Goal: Task Accomplishment & Management: Use online tool/utility

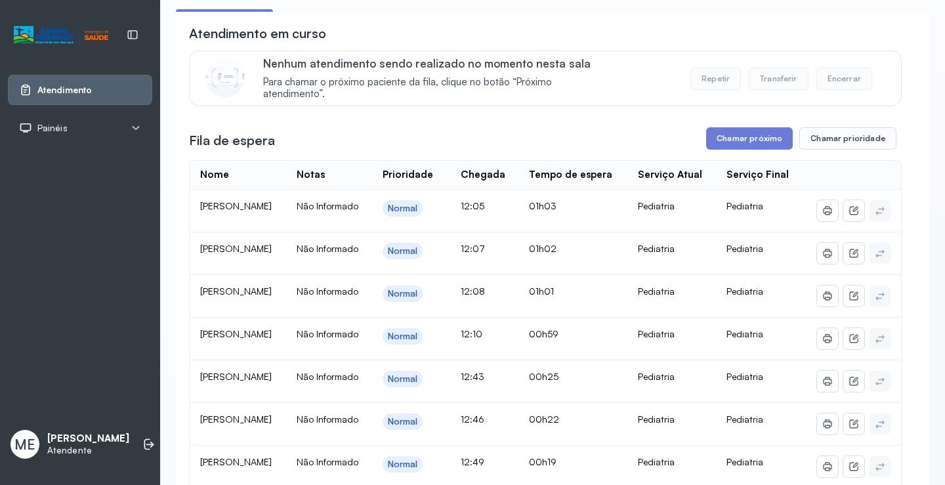
scroll to position [66, 0]
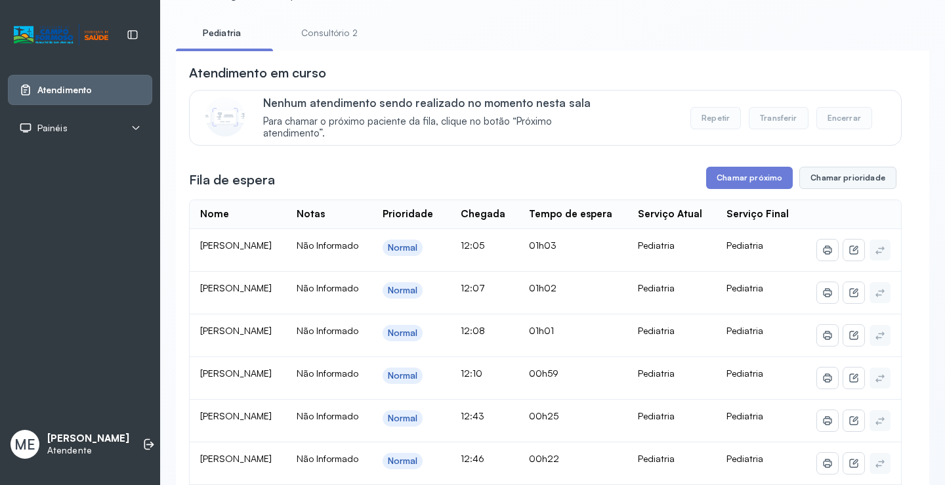
click at [825, 175] on button "Chamar prioridade" at bounding box center [848, 178] width 97 height 22
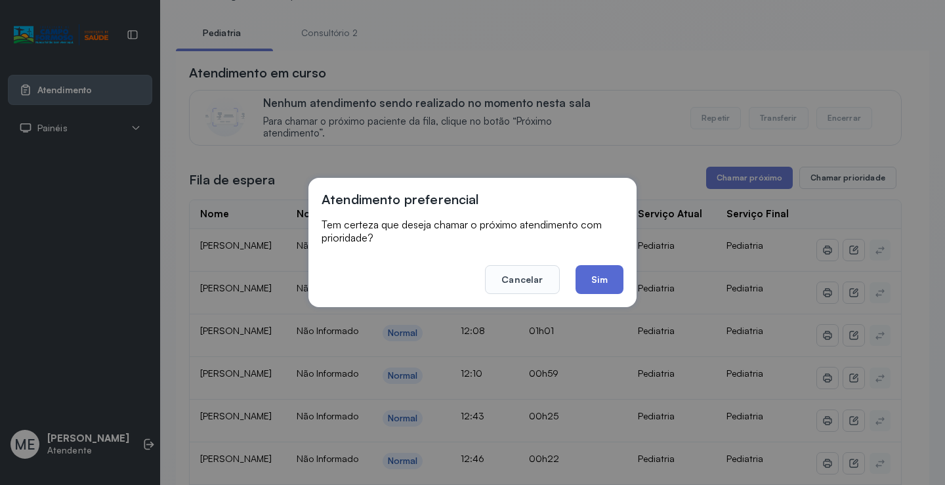
click at [605, 271] on button "Sim" at bounding box center [600, 279] width 48 height 29
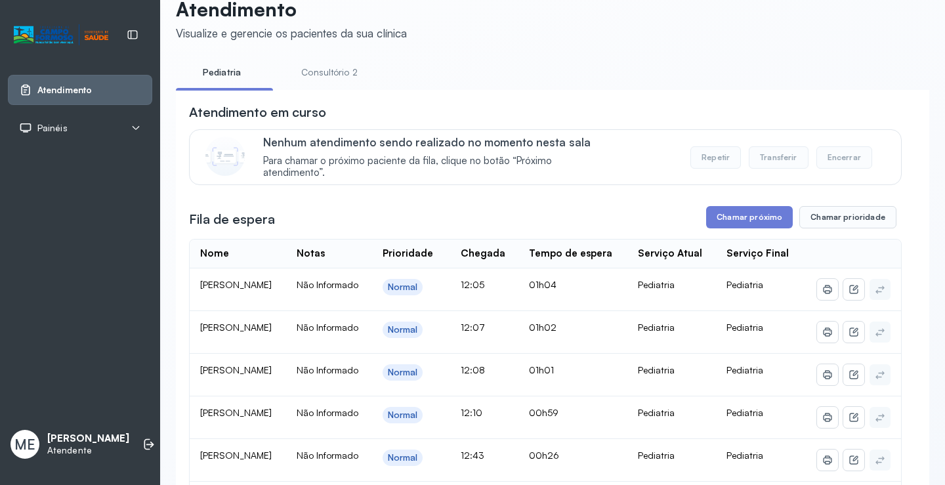
scroll to position [0, 0]
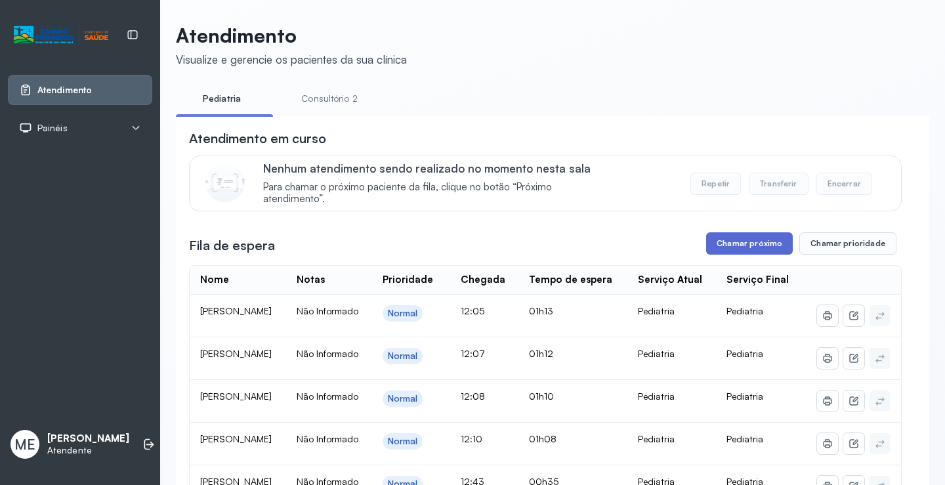
click at [745, 237] on button "Chamar próximo" at bounding box center [749, 243] width 87 height 22
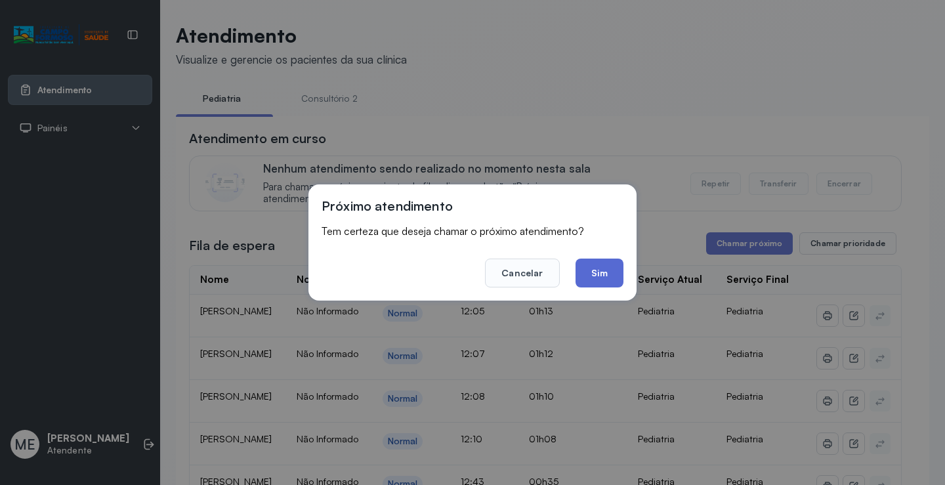
click at [600, 266] on button "Sim" at bounding box center [600, 273] width 48 height 29
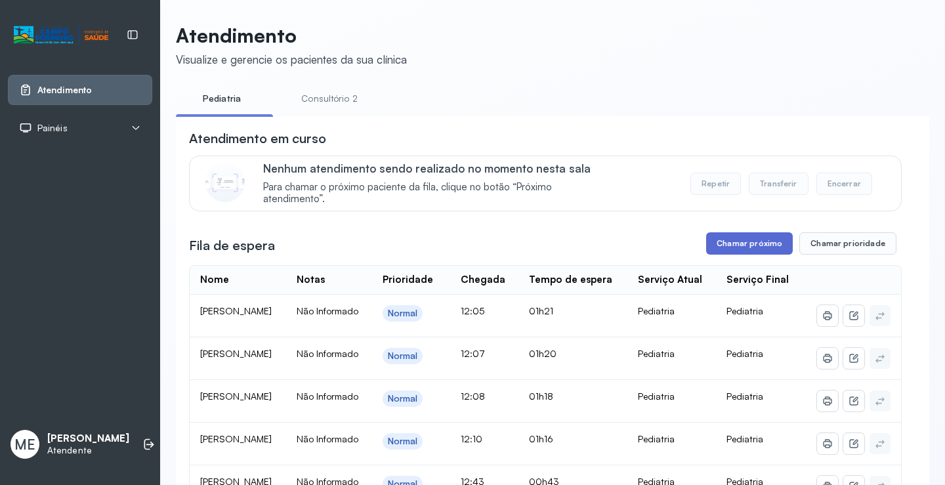
click at [749, 244] on button "Chamar próximo" at bounding box center [749, 243] width 87 height 22
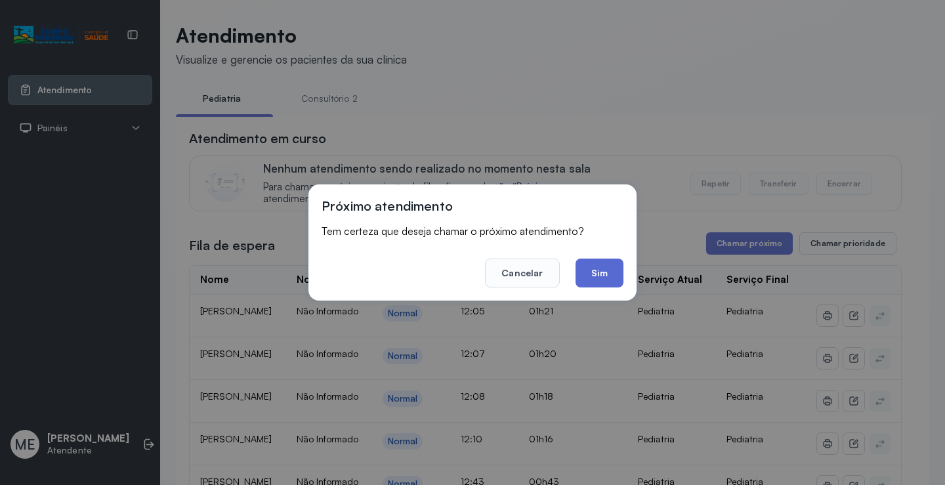
click at [607, 273] on button "Sim" at bounding box center [600, 273] width 48 height 29
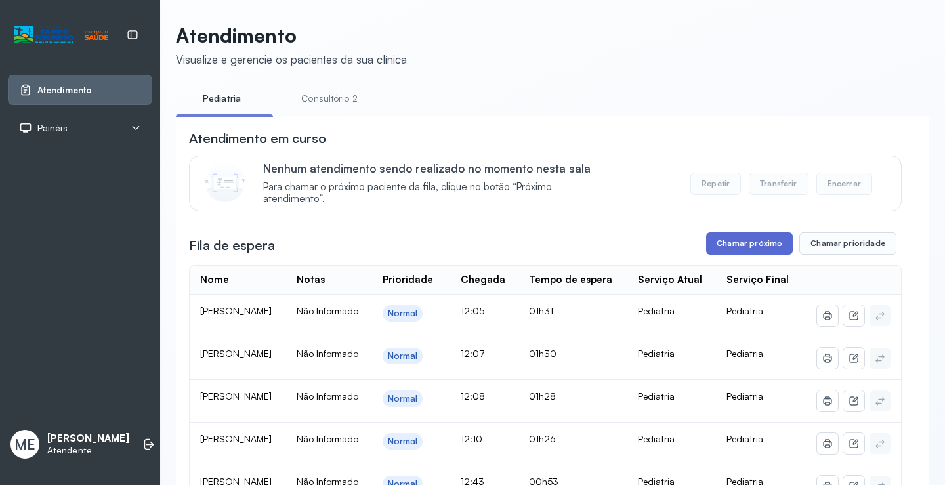
click at [748, 247] on button "Chamar próximo" at bounding box center [749, 243] width 87 height 22
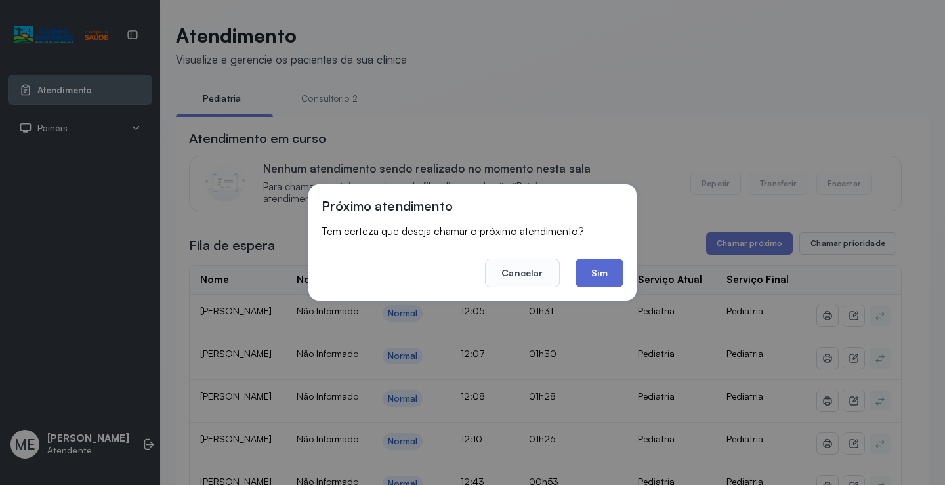
click at [600, 270] on button "Sim" at bounding box center [600, 273] width 48 height 29
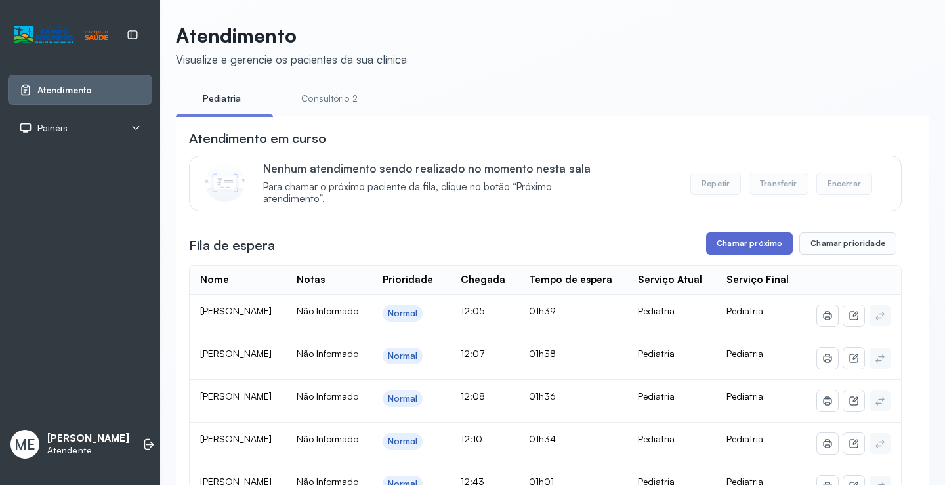
click at [741, 249] on button "Chamar próximo" at bounding box center [749, 243] width 87 height 22
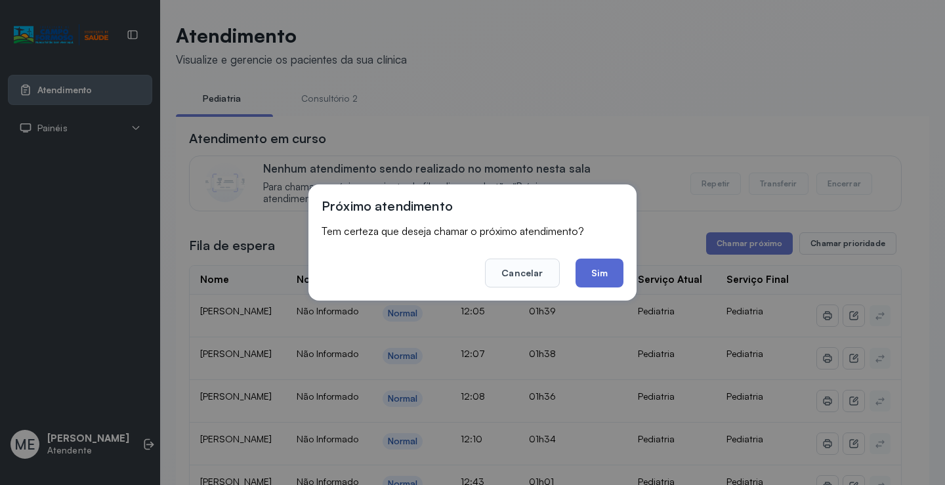
click at [608, 276] on button "Sim" at bounding box center [600, 273] width 48 height 29
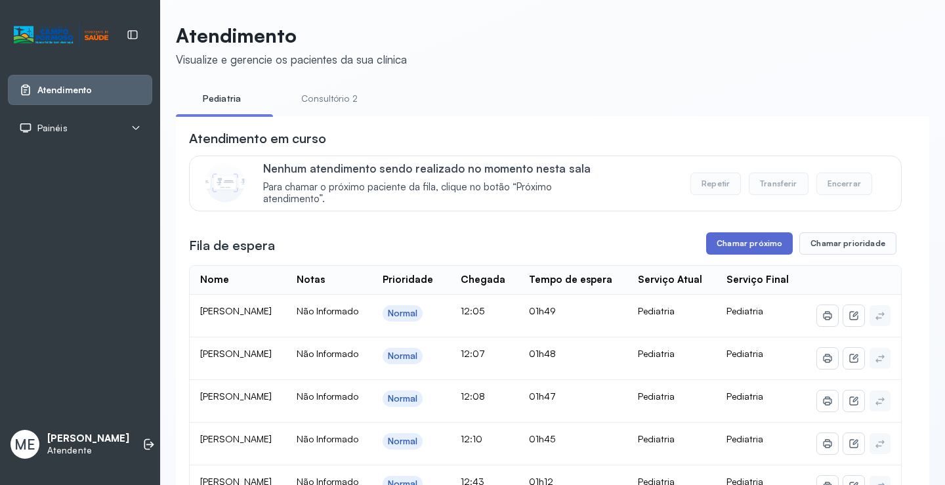
click at [743, 244] on button "Chamar próximo" at bounding box center [749, 243] width 87 height 22
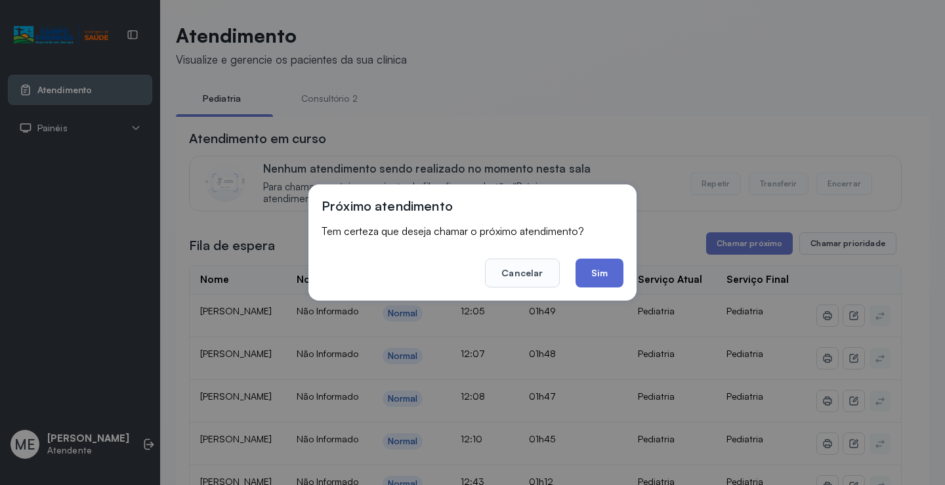
click at [599, 271] on button "Sim" at bounding box center [600, 273] width 48 height 29
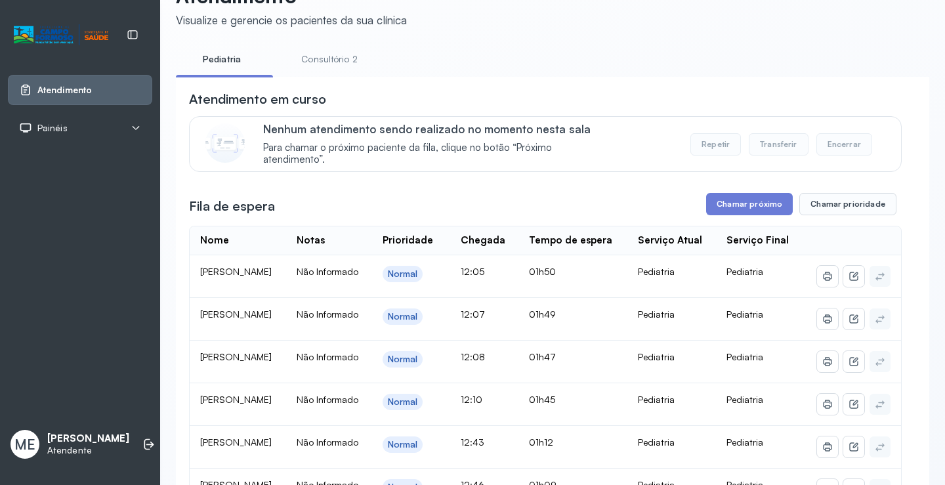
scroll to position [236, 0]
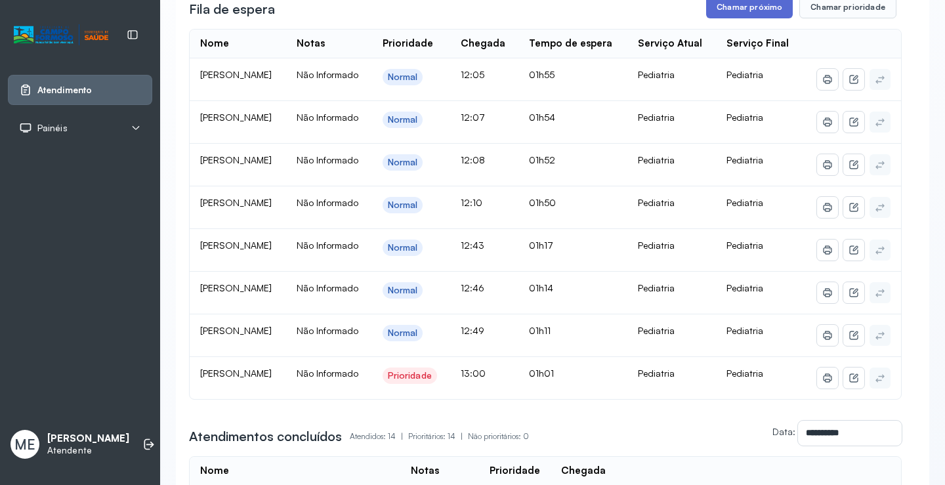
click at [725, 11] on button "Chamar próximo" at bounding box center [749, 7] width 87 height 22
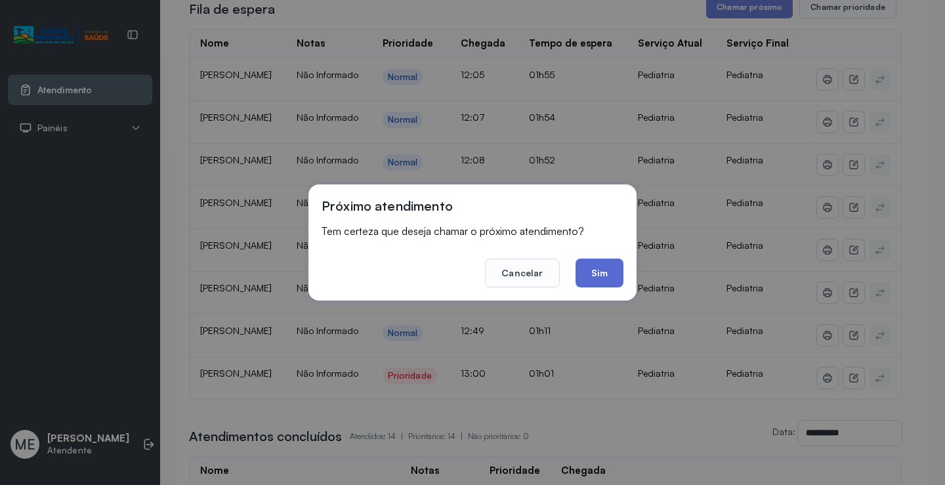
click at [609, 269] on button "Sim" at bounding box center [600, 273] width 48 height 29
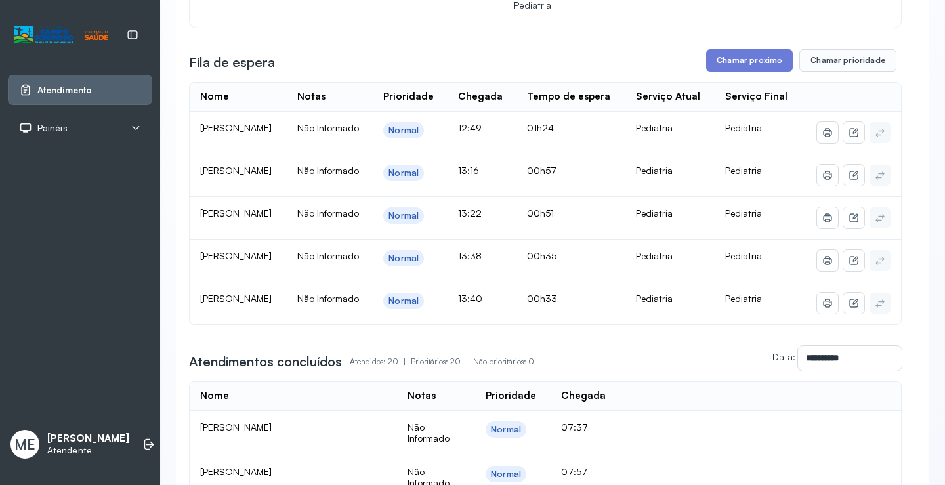
scroll to position [135, 0]
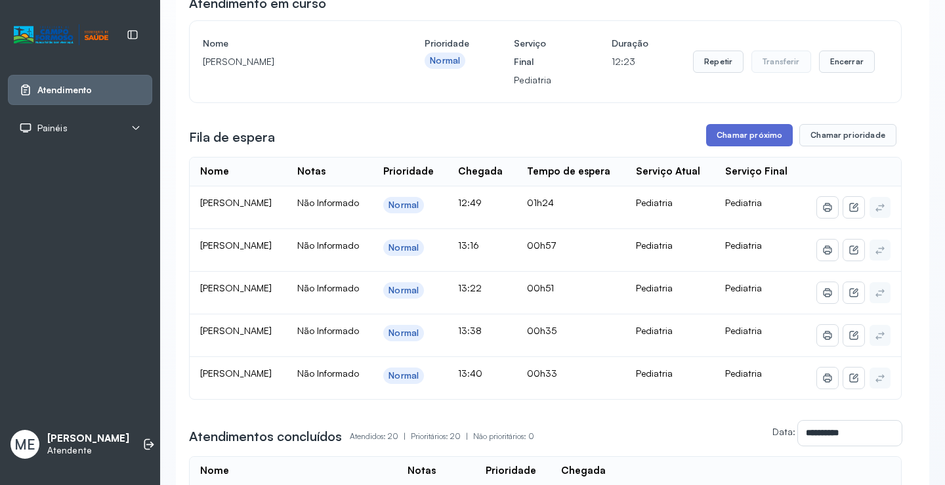
click at [727, 133] on button "Chamar próximo" at bounding box center [749, 135] width 87 height 22
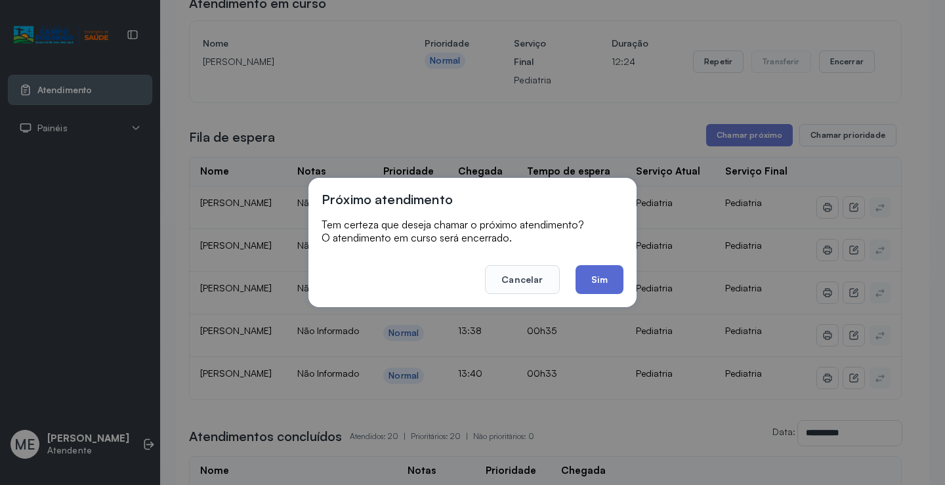
click at [602, 274] on button "Sim" at bounding box center [600, 279] width 48 height 29
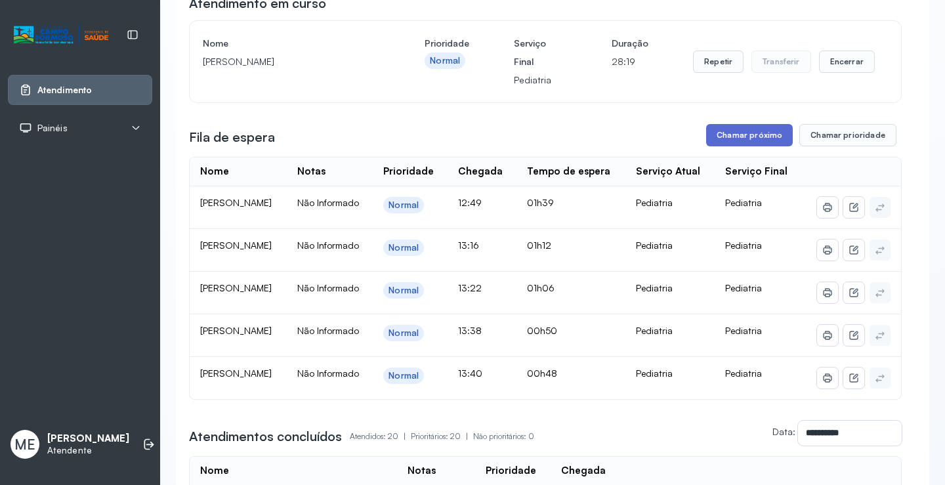
click at [750, 139] on button "Chamar próximo" at bounding box center [749, 135] width 87 height 22
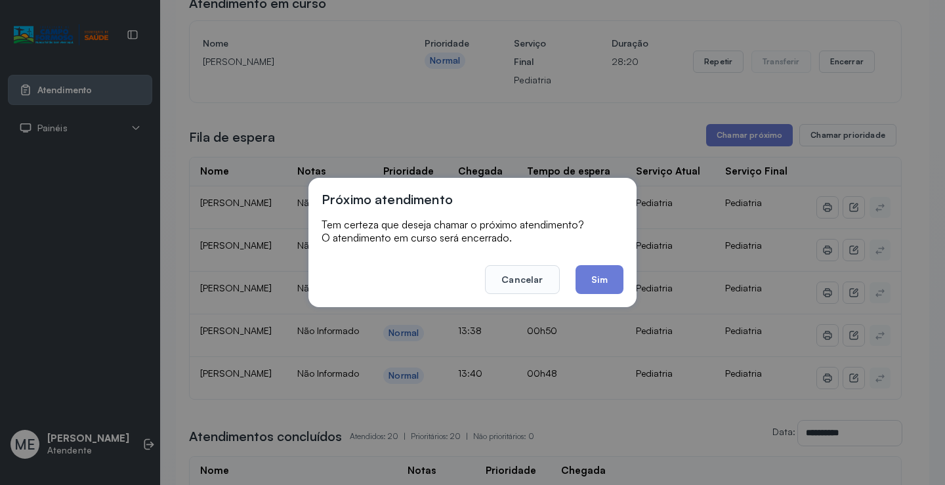
click at [605, 281] on button "Sim" at bounding box center [600, 279] width 48 height 29
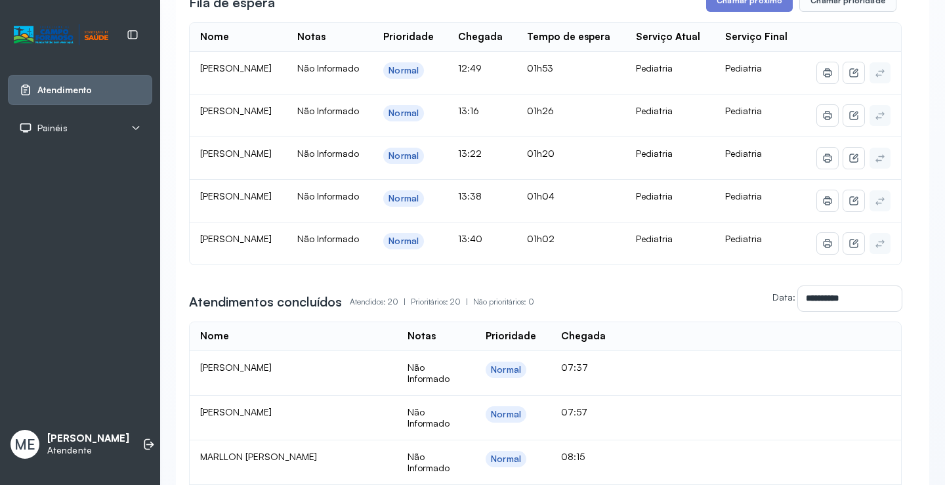
scroll to position [267, 0]
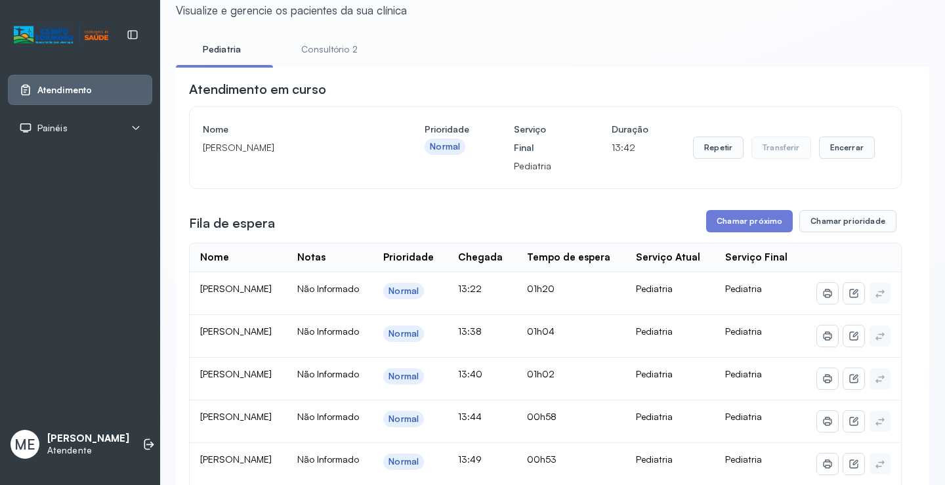
scroll to position [197, 0]
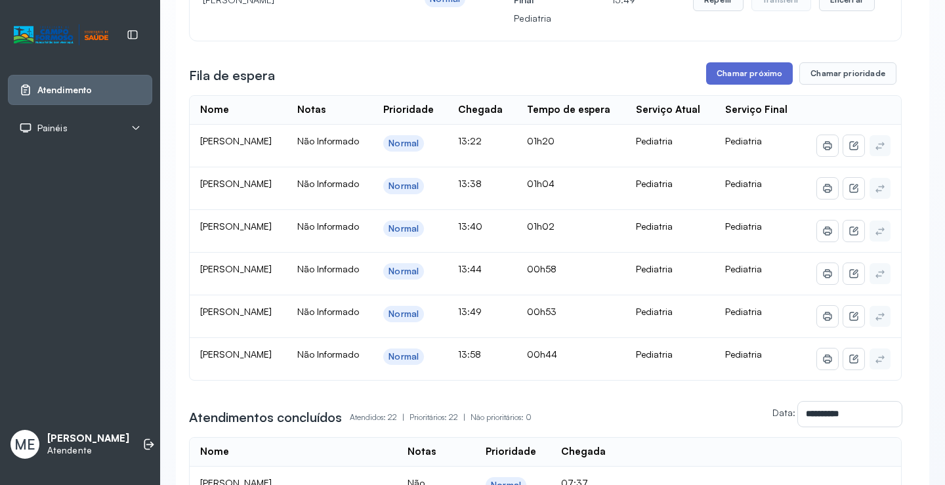
click at [728, 74] on button "Chamar próximo" at bounding box center [749, 73] width 87 height 22
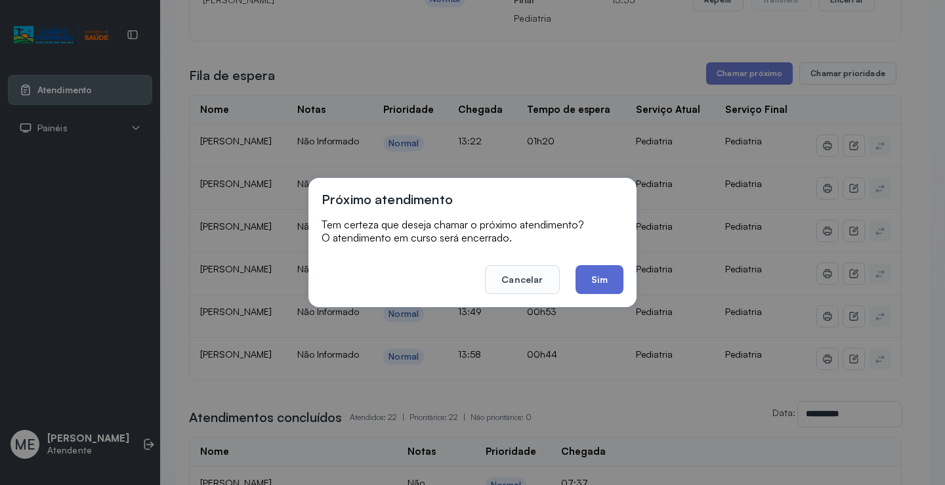
click at [605, 284] on button "Sim" at bounding box center [600, 279] width 48 height 29
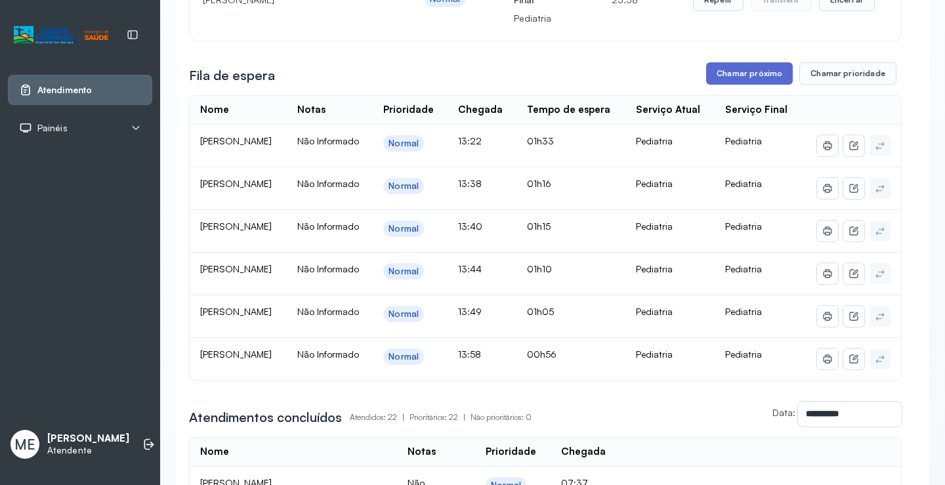
click at [741, 71] on button "Chamar próximo" at bounding box center [749, 73] width 87 height 22
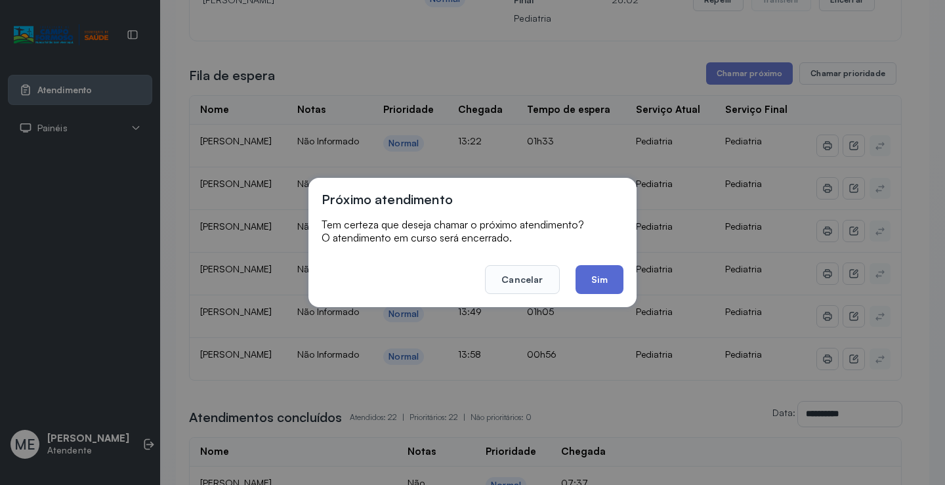
click at [595, 276] on button "Sim" at bounding box center [600, 279] width 48 height 29
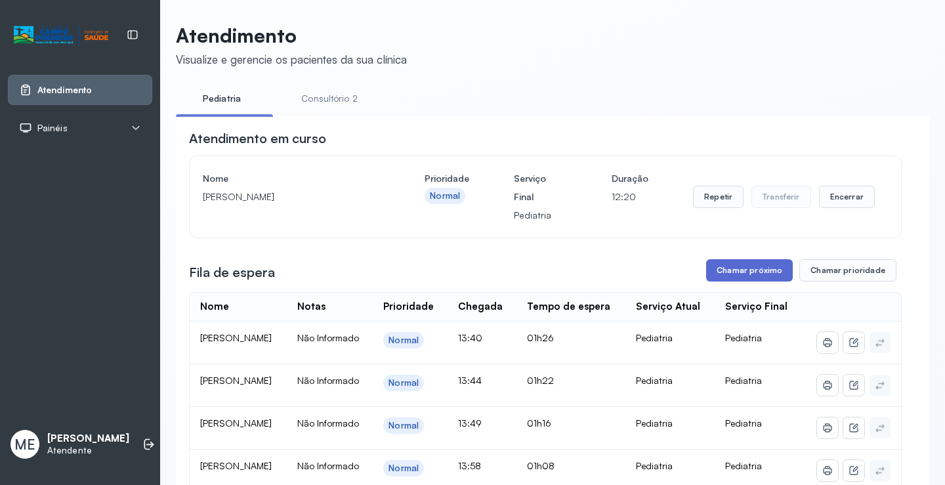
click at [746, 266] on button "Chamar próximo" at bounding box center [749, 270] width 87 height 22
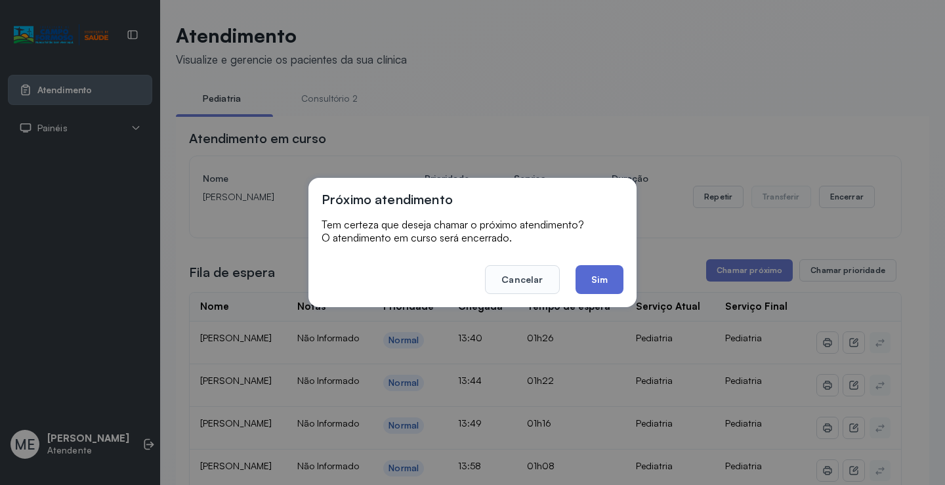
click at [597, 280] on button "Sim" at bounding box center [600, 279] width 48 height 29
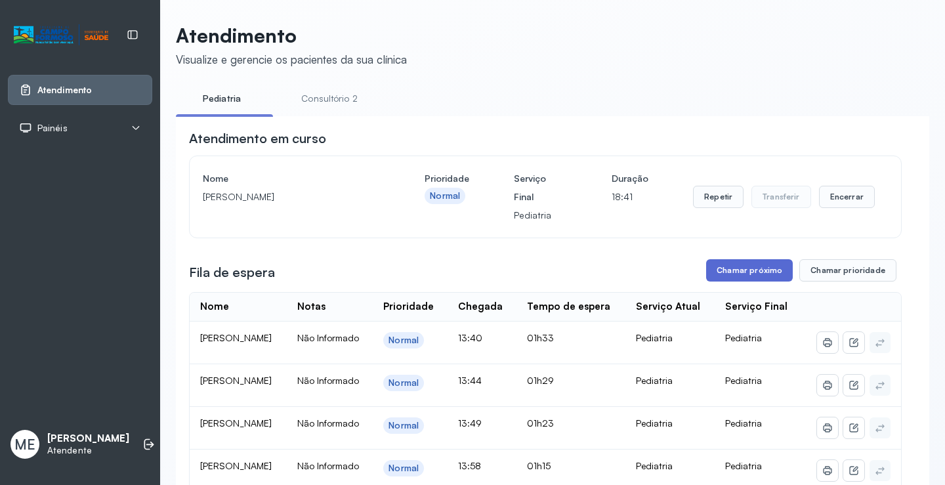
click at [741, 269] on button "Chamar próximo" at bounding box center [749, 270] width 87 height 22
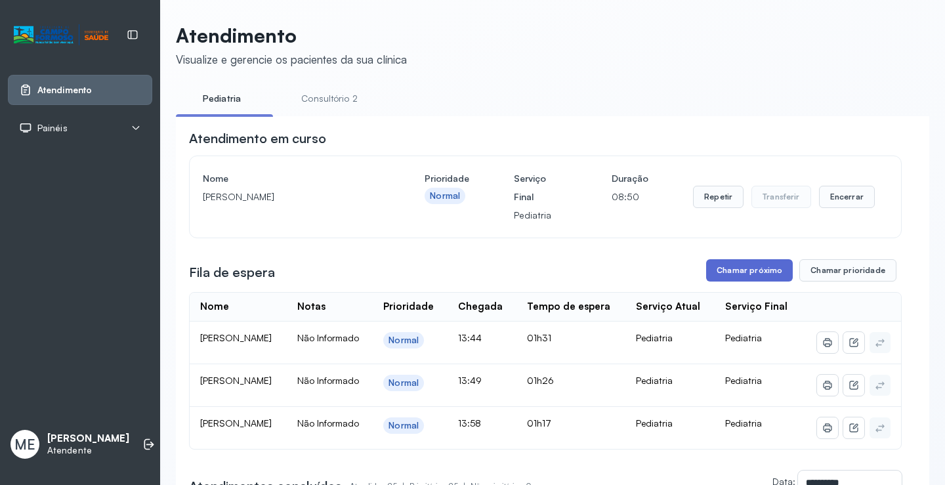
click at [735, 267] on button "Chamar próximo" at bounding box center [749, 270] width 87 height 22
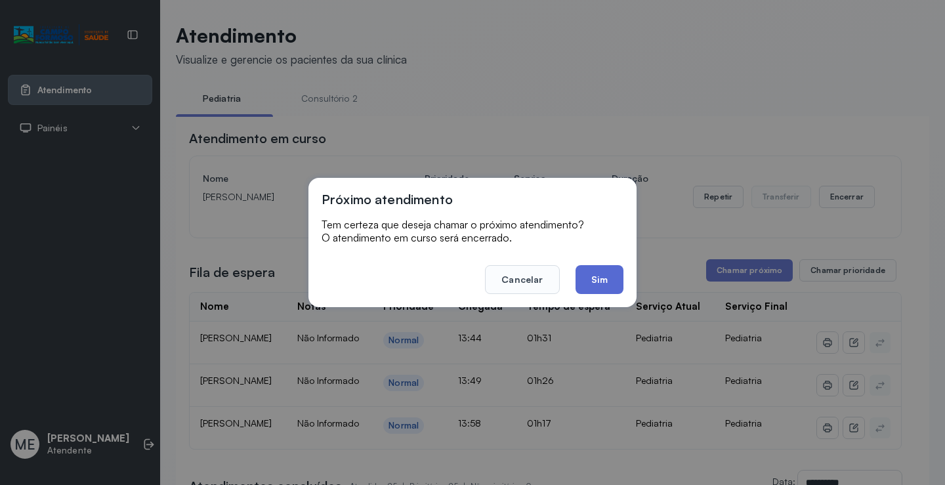
click at [601, 274] on button "Sim" at bounding box center [600, 279] width 48 height 29
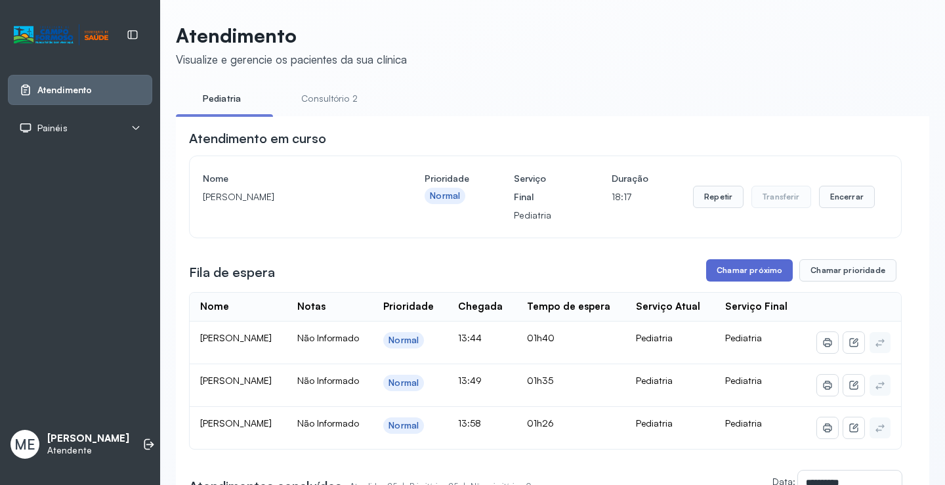
click at [729, 270] on button "Chamar próximo" at bounding box center [749, 270] width 87 height 22
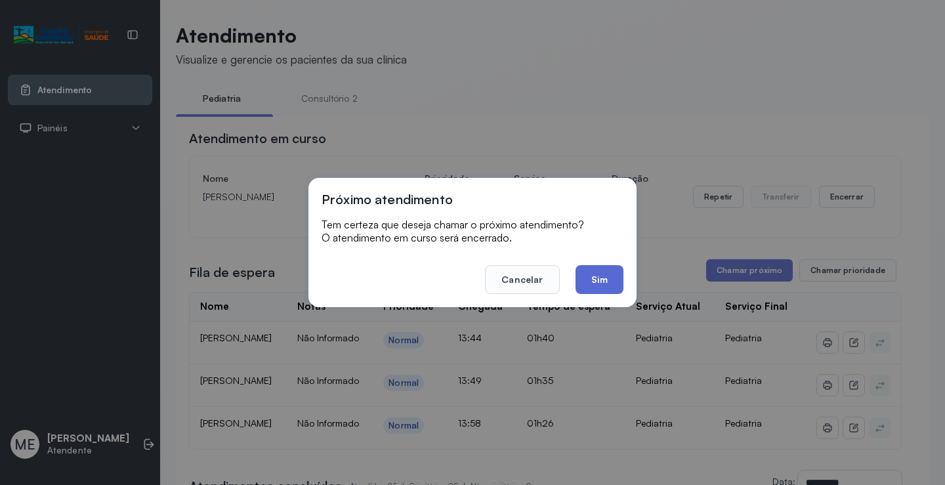
click at [588, 280] on button "Sim" at bounding box center [600, 279] width 48 height 29
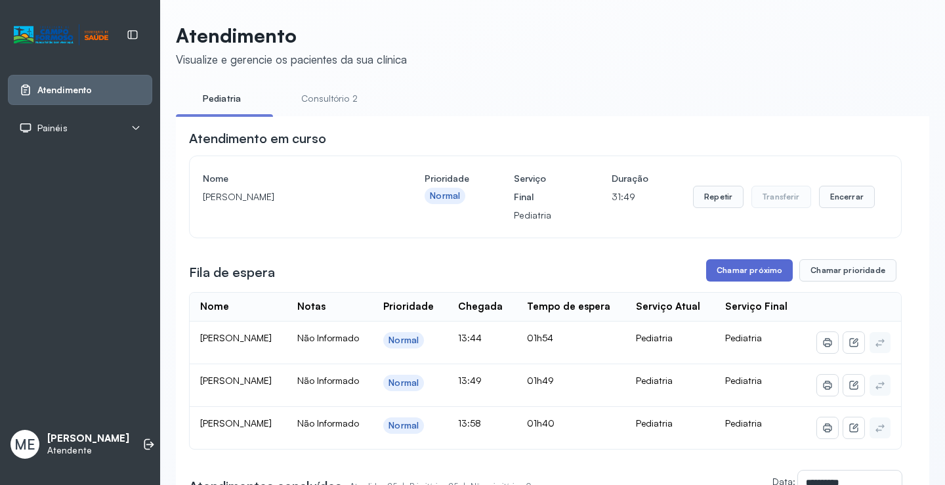
click at [752, 272] on button "Chamar próximo" at bounding box center [749, 270] width 87 height 22
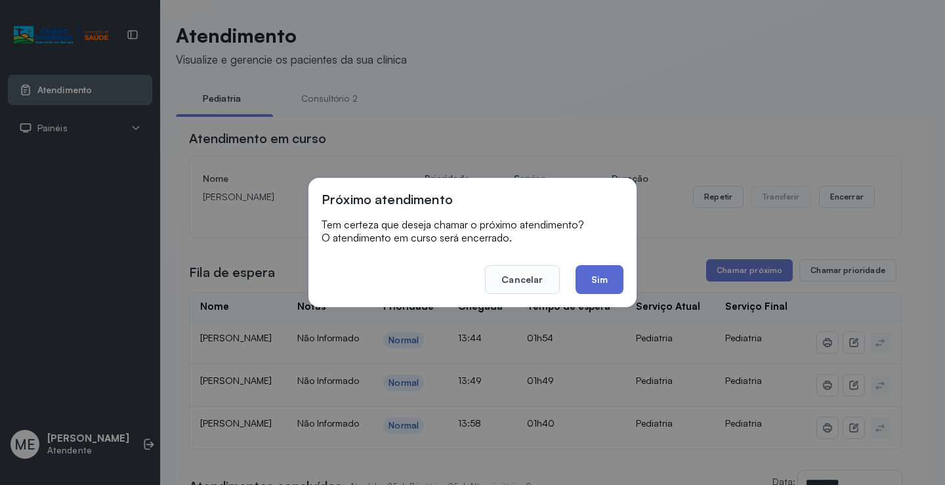
click at [607, 276] on button "Sim" at bounding box center [600, 279] width 48 height 29
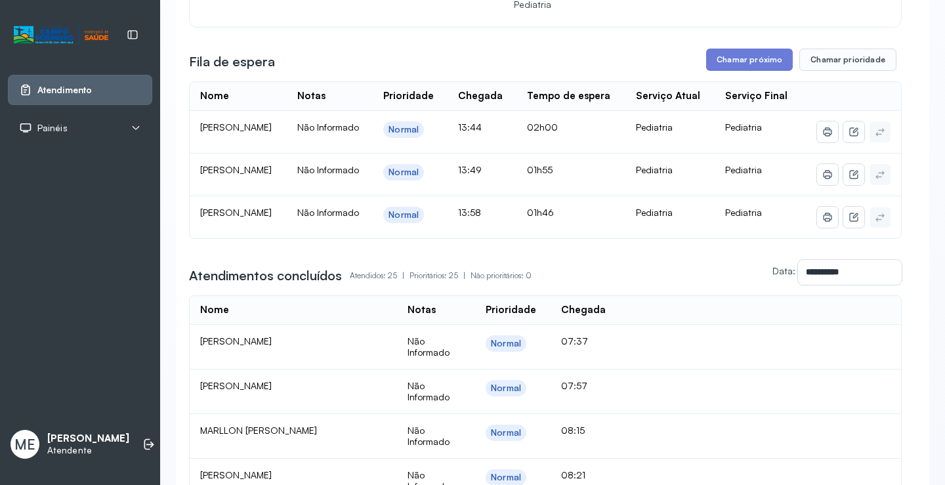
scroll to position [197, 0]
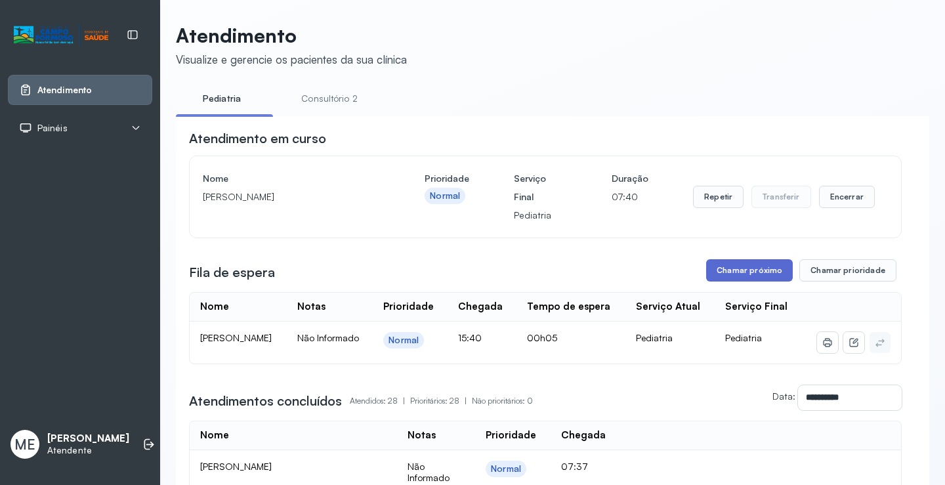
click at [733, 270] on button "Chamar próximo" at bounding box center [749, 270] width 87 height 22
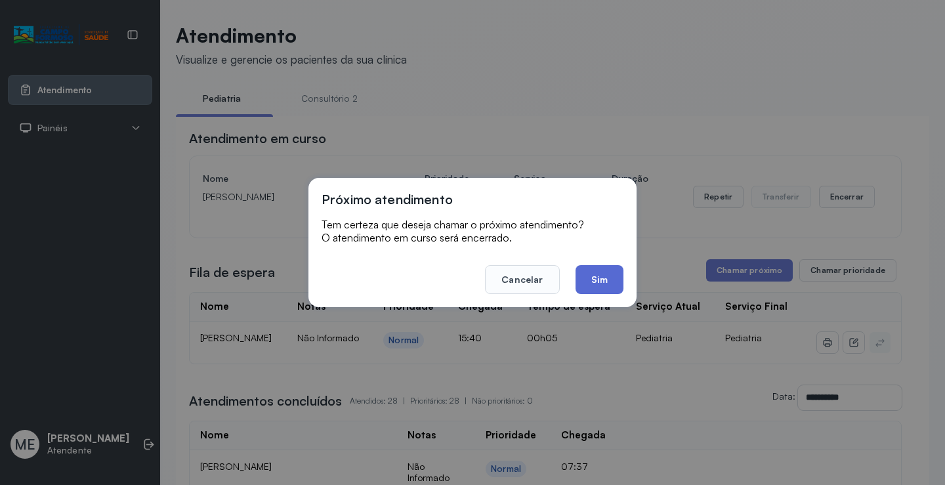
click at [589, 271] on button "Sim" at bounding box center [600, 279] width 48 height 29
